Goal: Task Accomplishment & Management: Use online tool/utility

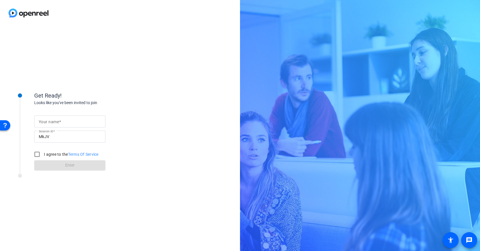
click at [51, 124] on input "Your name" at bounding box center [70, 121] width 62 height 7
type input "Jen"
click at [37, 153] on input "I agree to the Terms Of Service" at bounding box center [36, 154] width 11 height 11
checkbox input "true"
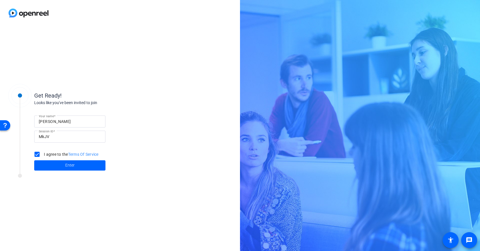
click at [44, 162] on span at bounding box center [69, 166] width 71 height 14
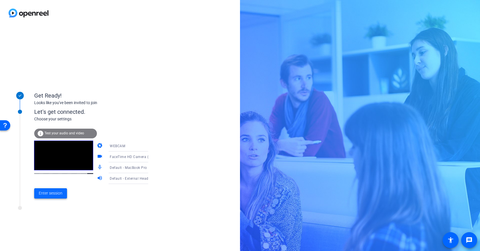
click at [47, 192] on span "Enter session" at bounding box center [51, 193] width 24 height 6
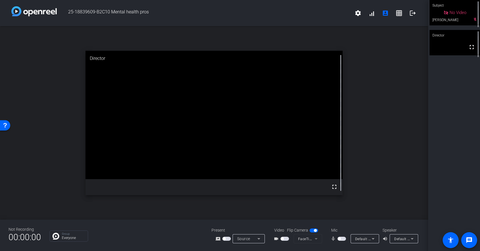
click at [287, 239] on span "button" at bounding box center [285, 239] width 9 height 4
click at [342, 238] on span "button" at bounding box center [342, 239] width 9 height 4
click at [341, 239] on span "button" at bounding box center [342, 239] width 9 height 4
click at [340, 239] on span "button" at bounding box center [339, 238] width 3 height 3
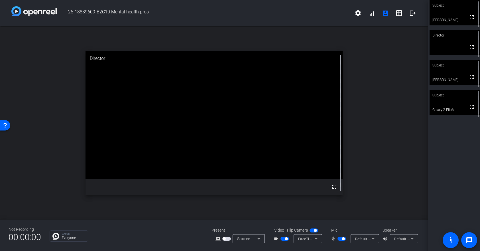
click at [456, 101] on video at bounding box center [455, 102] width 50 height 25
click at [239, 96] on video at bounding box center [214, 115] width 257 height 129
click at [342, 238] on span "button" at bounding box center [343, 238] width 3 height 3
click at [403, 63] on div "open_in_new Subject fullscreen Galaxy Z Flip61" at bounding box center [214, 122] width 428 height 193
click at [344, 238] on span "button" at bounding box center [342, 239] width 9 height 4
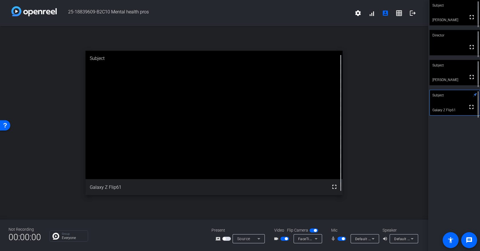
click at [341, 239] on span "button" at bounding box center [342, 239] width 9 height 4
click at [342, 240] on span "button" at bounding box center [342, 239] width 9 height 4
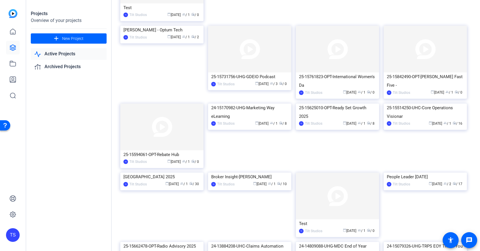
scroll to position [668, 0]
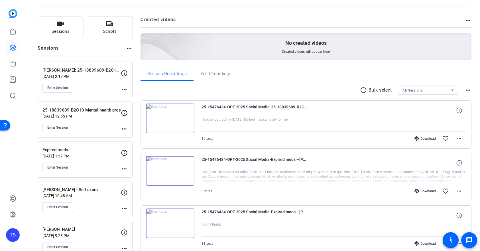
scroll to position [26, 0]
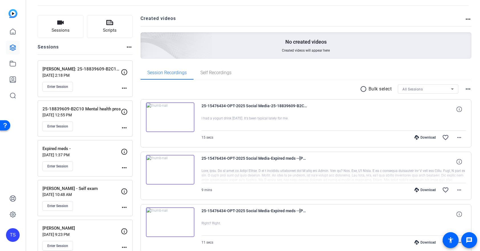
click at [98, 127] on div "Enter Session" at bounding box center [81, 126] width 78 height 10
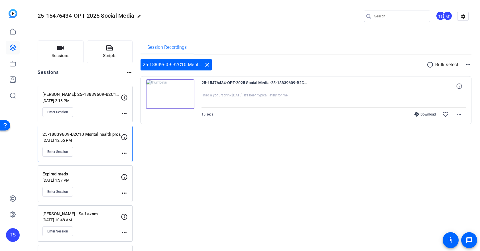
scroll to position [0, 0]
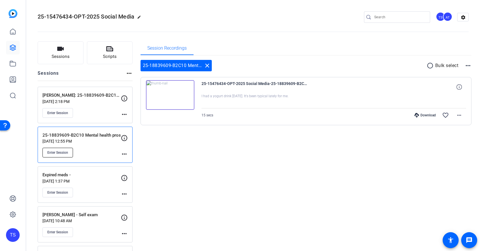
click at [58, 153] on span "Enter Session" at bounding box center [57, 152] width 21 height 5
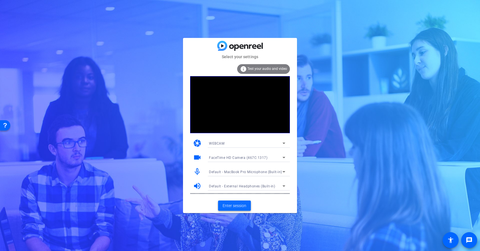
click at [235, 206] on span "Enter session" at bounding box center [235, 206] width 24 height 6
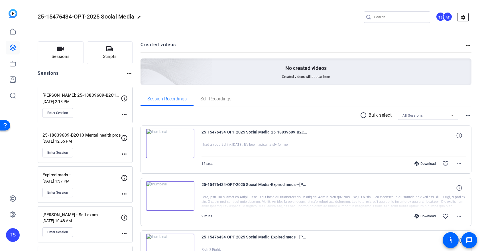
click at [464, 17] on mat-icon "settings" at bounding box center [463, 17] width 11 height 9
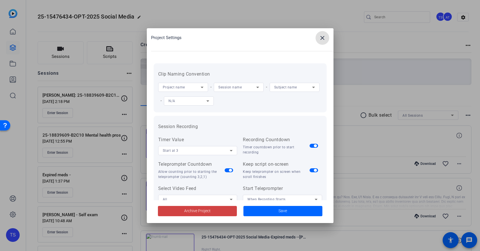
click at [325, 39] on mat-icon "close" at bounding box center [322, 38] width 7 height 7
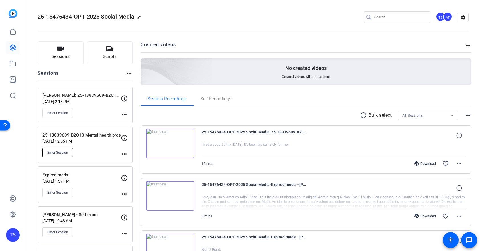
click at [55, 150] on span "Enter Session" at bounding box center [57, 152] width 21 height 5
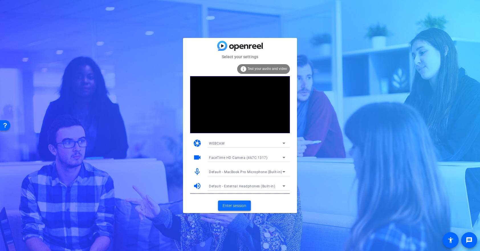
click at [242, 204] on span "Enter session" at bounding box center [235, 206] width 24 height 6
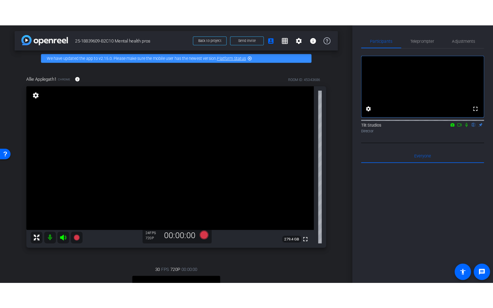
scroll to position [79, 0]
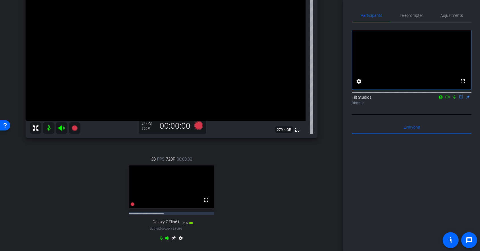
click at [175, 187] on video at bounding box center [172, 186] width 86 height 43
click at [176, 188] on video at bounding box center [172, 186] width 86 height 43
click at [203, 203] on mat-icon "fullscreen" at bounding box center [206, 199] width 7 height 7
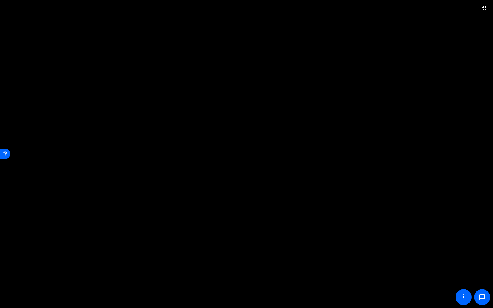
click at [221, 157] on video at bounding box center [246, 154] width 493 height 308
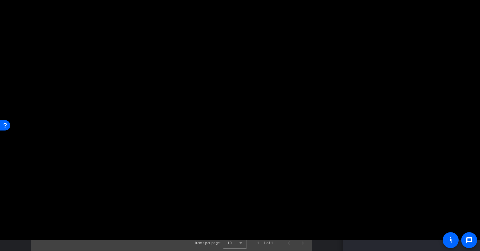
scroll to position [139, 0]
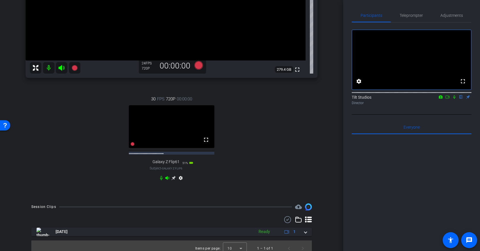
click at [174, 180] on icon at bounding box center [173, 178] width 4 height 4
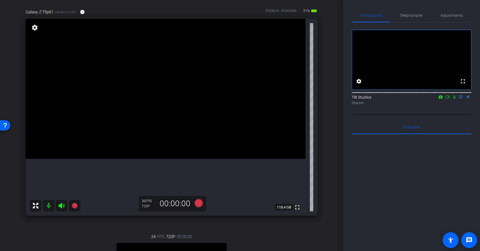
scroll to position [39, 0]
click at [199, 206] on icon at bounding box center [198, 204] width 9 height 9
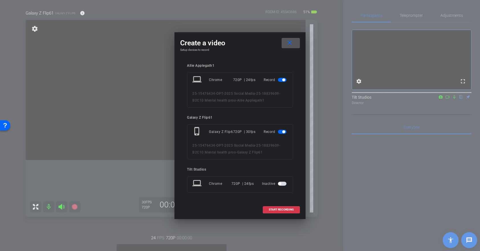
click at [283, 80] on span "button" at bounding box center [283, 79] width 3 height 3
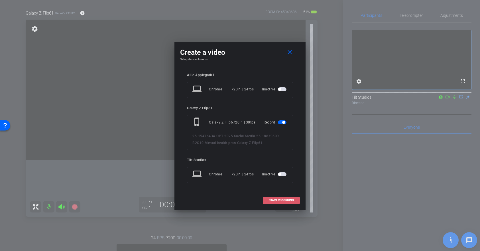
click at [286, 200] on span "START RECORDING" at bounding box center [281, 200] width 25 height 3
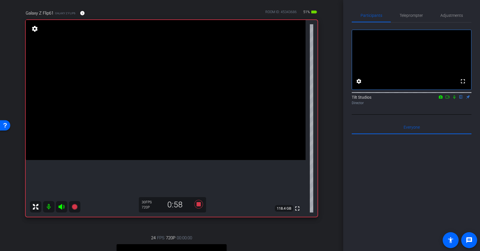
scroll to position [2, 0]
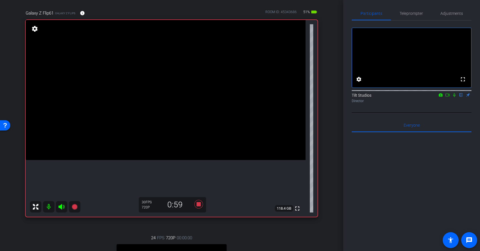
click at [455, 97] on icon at bounding box center [454, 95] width 5 height 4
click at [455, 97] on icon at bounding box center [454, 95] width 3 height 4
click at [455, 97] on icon at bounding box center [454, 95] width 5 height 4
click at [454, 97] on icon at bounding box center [454, 95] width 2 height 4
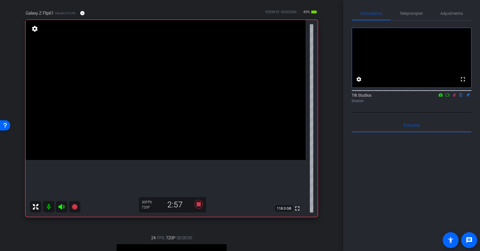
click at [455, 97] on icon at bounding box center [454, 95] width 3 height 4
click at [455, 97] on icon at bounding box center [454, 95] width 5 height 4
click at [454, 97] on icon at bounding box center [454, 95] width 3 height 4
click at [454, 97] on icon at bounding box center [454, 95] width 2 height 4
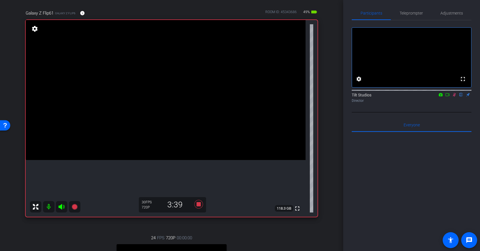
click at [454, 97] on icon at bounding box center [454, 95] width 5 height 4
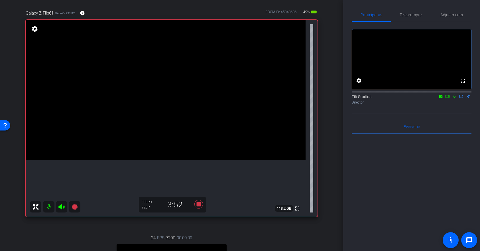
click at [455, 98] on icon at bounding box center [454, 96] width 5 height 4
click at [455, 99] on icon at bounding box center [454, 97] width 5 height 4
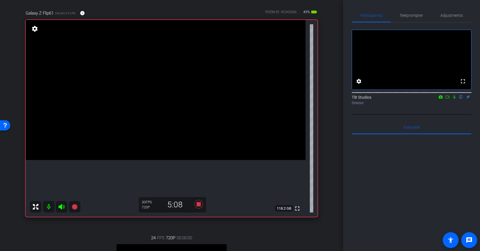
click at [455, 99] on icon at bounding box center [454, 97] width 5 height 4
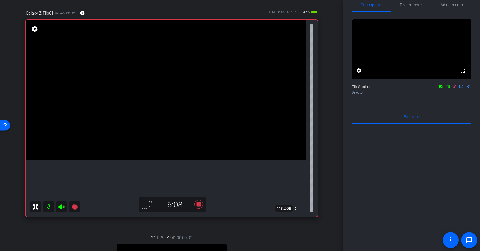
scroll to position [10, 0]
click at [456, 89] on icon at bounding box center [454, 87] width 5 height 4
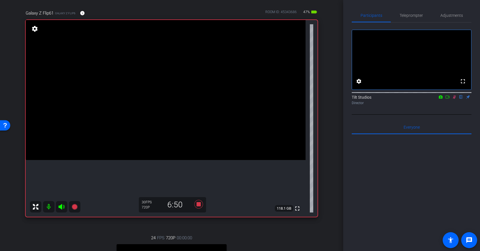
click at [455, 99] on icon at bounding box center [454, 97] width 5 height 4
click at [455, 99] on icon at bounding box center [454, 97] width 3 height 4
click at [455, 99] on icon at bounding box center [454, 97] width 5 height 4
click at [454, 99] on icon at bounding box center [454, 97] width 5 height 4
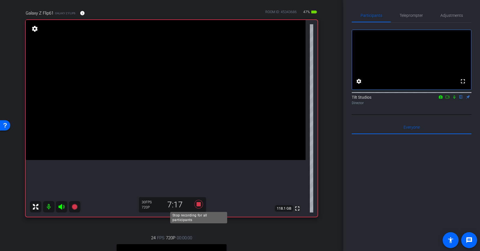
click at [198, 203] on icon at bounding box center [198, 204] width 9 height 9
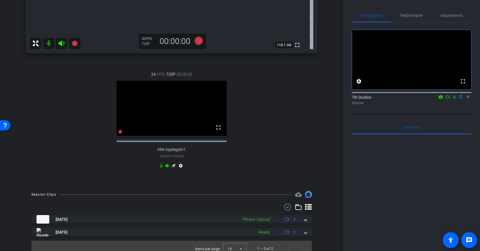
scroll to position [214, 0]
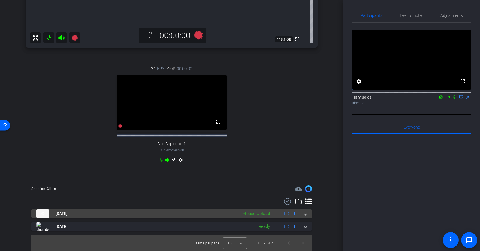
click at [306, 215] on span at bounding box center [306, 214] width 2 height 6
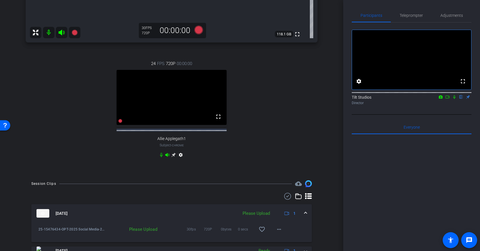
scroll to position [243, 0]
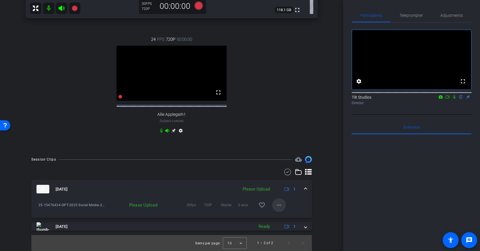
click at [280, 204] on mat-icon "more_horiz" at bounding box center [279, 205] width 7 height 7
click at [284, 216] on span "Upload" at bounding box center [288, 217] width 23 height 7
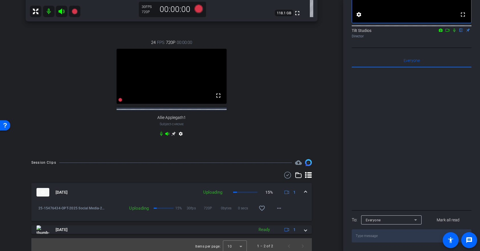
scroll to position [239, 0]
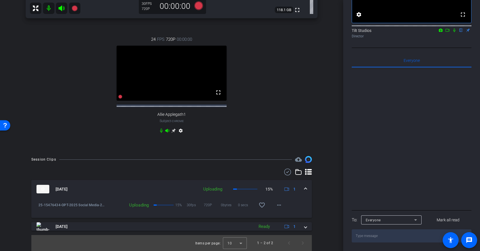
click at [200, 218] on div "25-15476434-OPT-2025 Social Media-25-18839609-B2C10 Mental health pros-Galaxy Z…" at bounding box center [171, 208] width 281 height 20
click at [156, 210] on div "Uploading 17% 30fps 720P 0bytes 0 secs favorite_border more_horiz" at bounding box center [196, 205] width 180 height 14
click at [163, 211] on div "Uploading 17% 30fps 720P 0bytes 0 secs favorite_border more_horiz" at bounding box center [196, 205] width 180 height 14
click at [196, 218] on div "25-15476434-OPT-2025 Social Media-25-18839609-B2C10 Mental health pros-Galaxy Z…" at bounding box center [171, 208] width 281 height 20
click at [305, 214] on div "25-15476434-OPT-2025 Social Media-25-18839609-B2C10 Mental health pros-Galaxy Z…" at bounding box center [171, 208] width 281 height 20
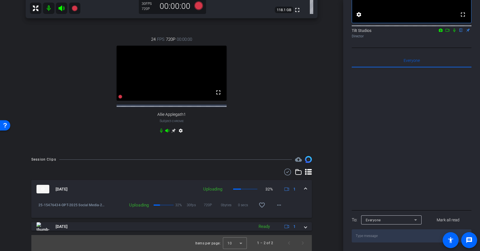
scroll to position [243, 0]
click at [176, 214] on div "25-15476434-OPT-2025 Social Media-25-18839609-B2C10 Mental health pros-Galaxy Z…" at bounding box center [171, 208] width 281 height 20
click at [163, 192] on mat-panel-title "Sep 18, 2025" at bounding box center [116, 189] width 159 height 9
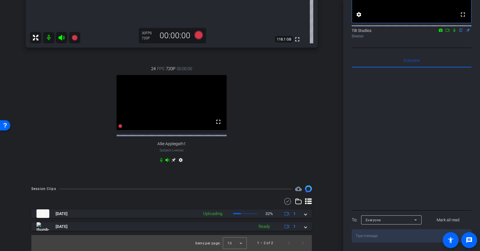
scroll to position [214, 0]
click at [306, 213] on span at bounding box center [306, 214] width 2 height 6
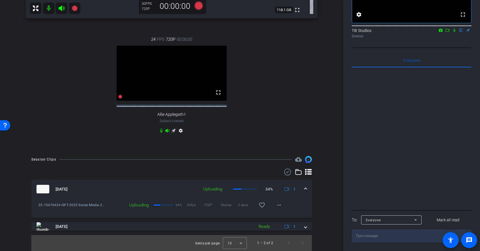
scroll to position [243, 0]
click at [198, 213] on div "25-15476434-OPT-2025 Social Media-25-18839609-B2C10 Mental health pros-Galaxy Z…" at bounding box center [171, 208] width 281 height 20
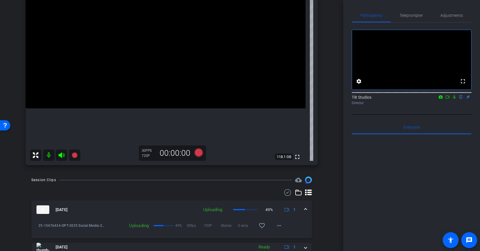
scroll to position [112, 0]
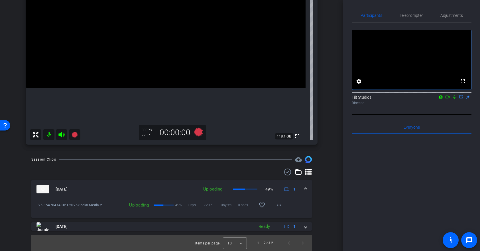
click at [304, 210] on div "25-15476434-OPT-2025 Social Media-25-18839609-B2C10 Mental health pros-Galaxy Z…" at bounding box center [171, 208] width 281 height 20
click at [457, 123] on div "fullscreen settings Tilt Studios flip Director Everyone 0 Mark all read To: Eve…" at bounding box center [412, 166] width 120 height 287
click at [454, 99] on icon at bounding box center [454, 97] width 5 height 4
click at [455, 99] on icon at bounding box center [454, 97] width 3 height 4
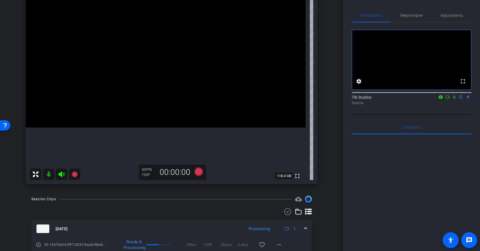
scroll to position [82, 0]
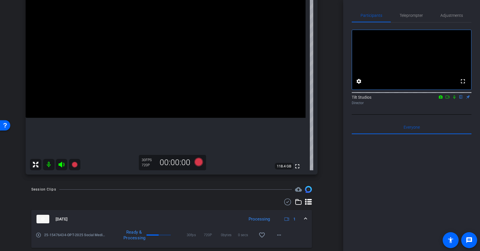
click at [459, 106] on div "Director" at bounding box center [412, 102] width 120 height 5
click at [455, 99] on icon at bounding box center [454, 97] width 2 height 4
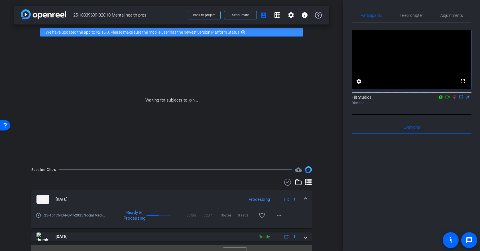
scroll to position [10, 0]
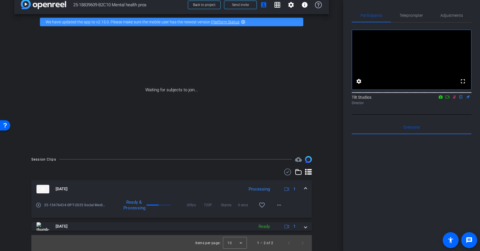
click at [182, 212] on div "Ready & Processing 30fps 720P 0bytes 0 secs favorite_border more_horiz" at bounding box center [196, 205] width 180 height 14
